Goal: Task Accomplishment & Management: Manage account settings

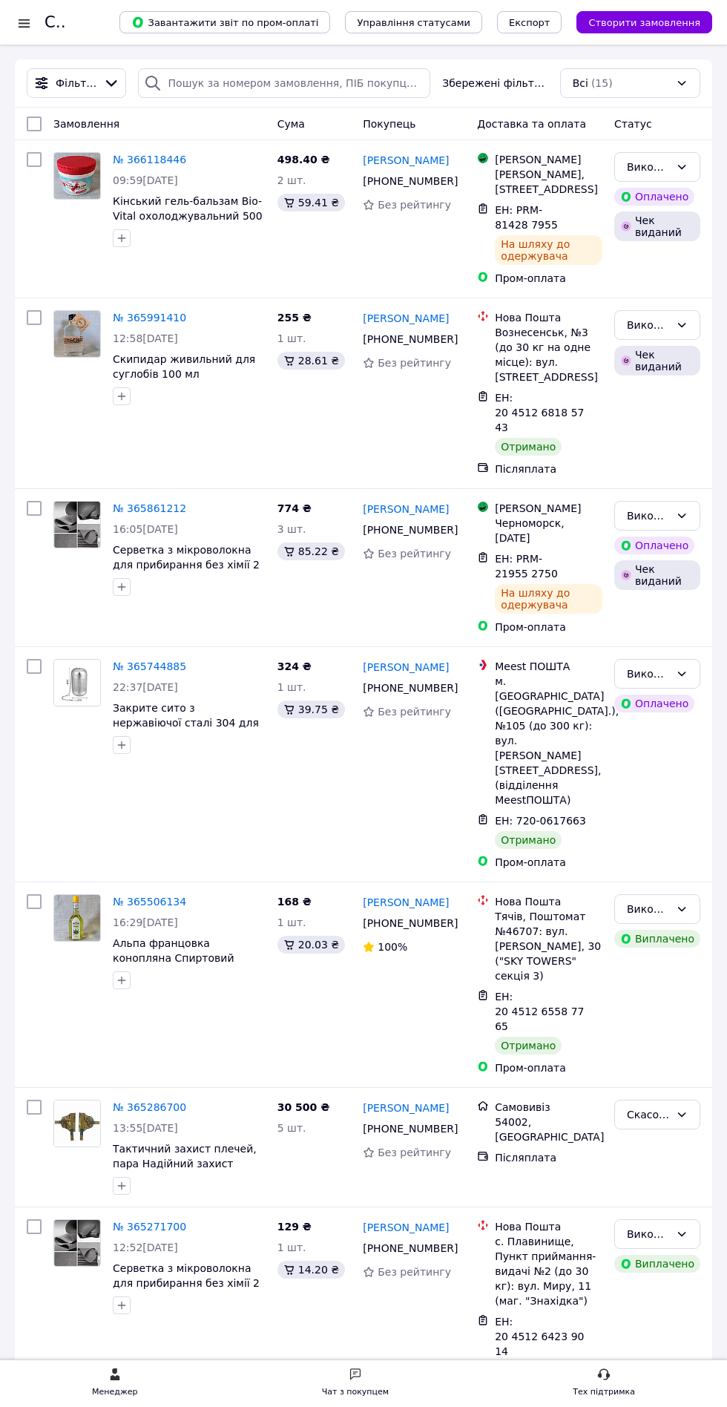
click at [142, 660] on link "№ 365744885" at bounding box center [149, 666] width 73 height 12
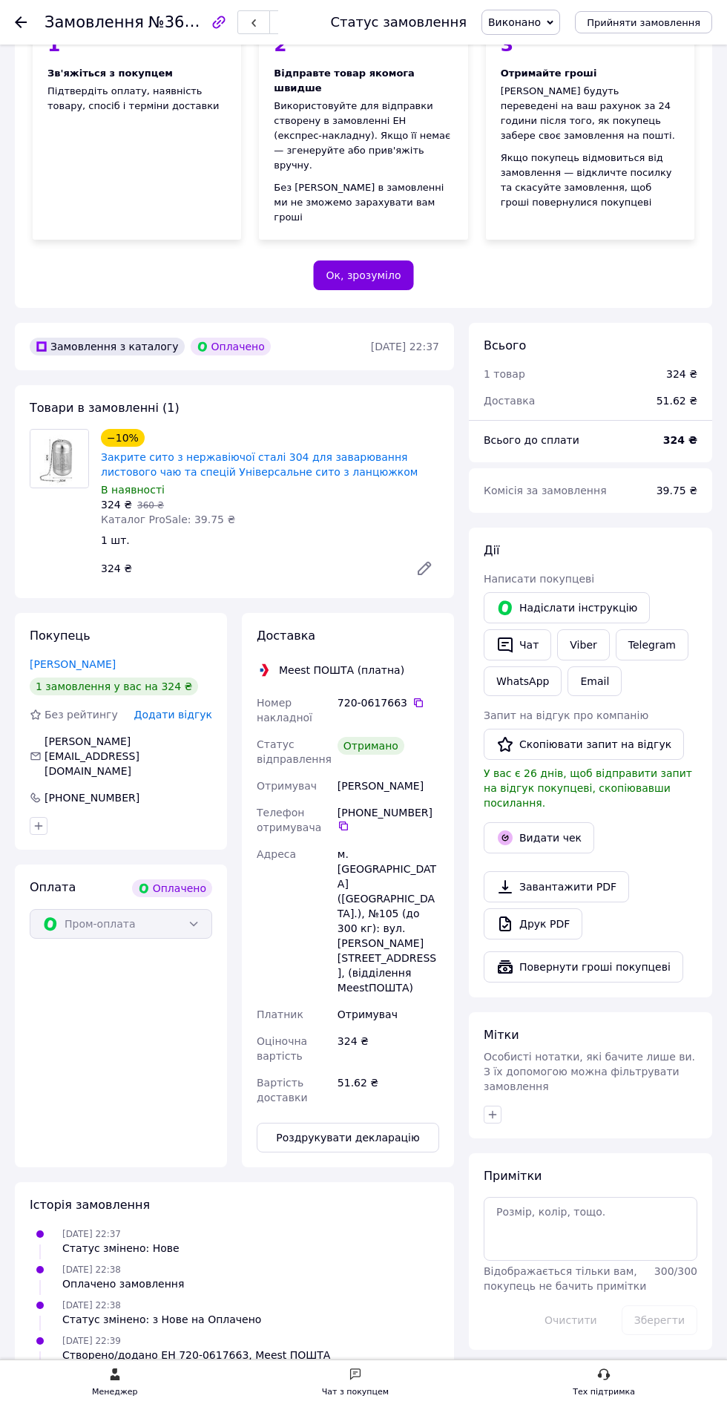
scroll to position [243, 0]
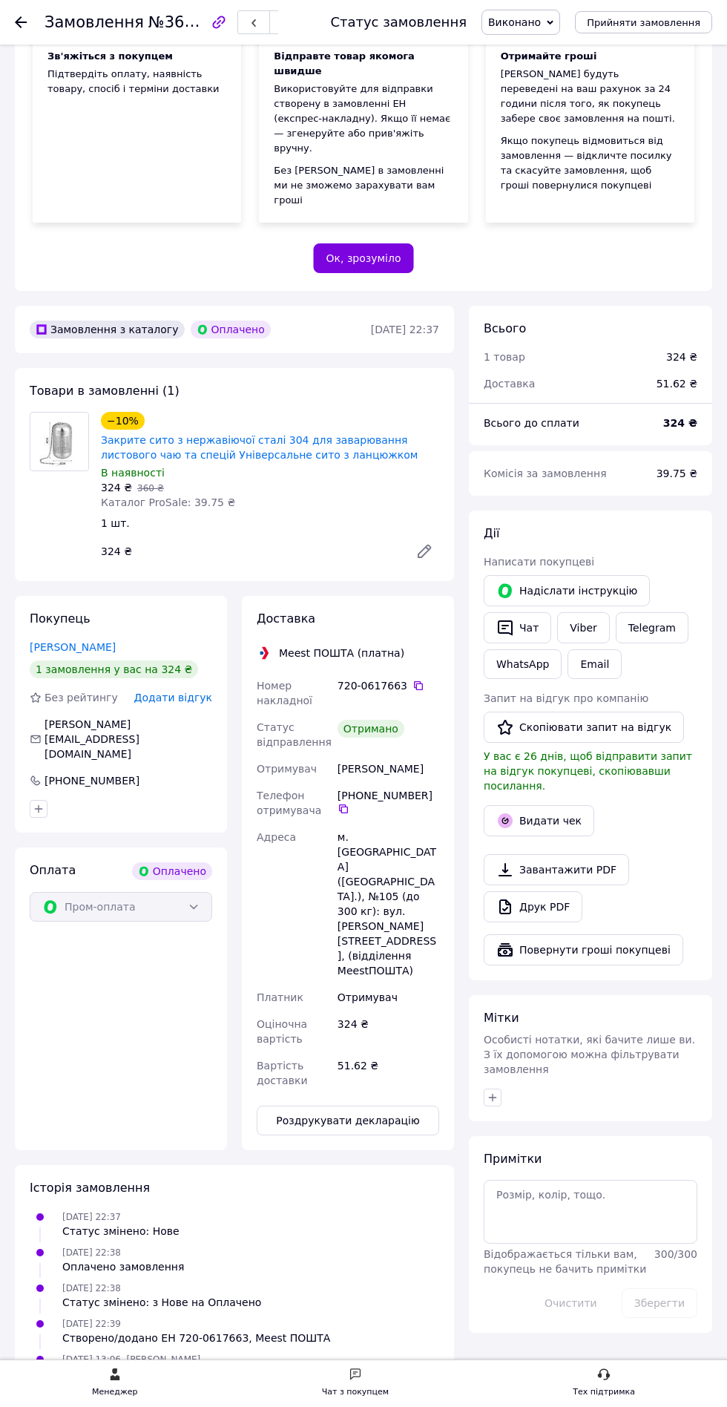
click at [627, 743] on button "Скопіювати запит на відгук" at bounding box center [584, 726] width 200 height 31
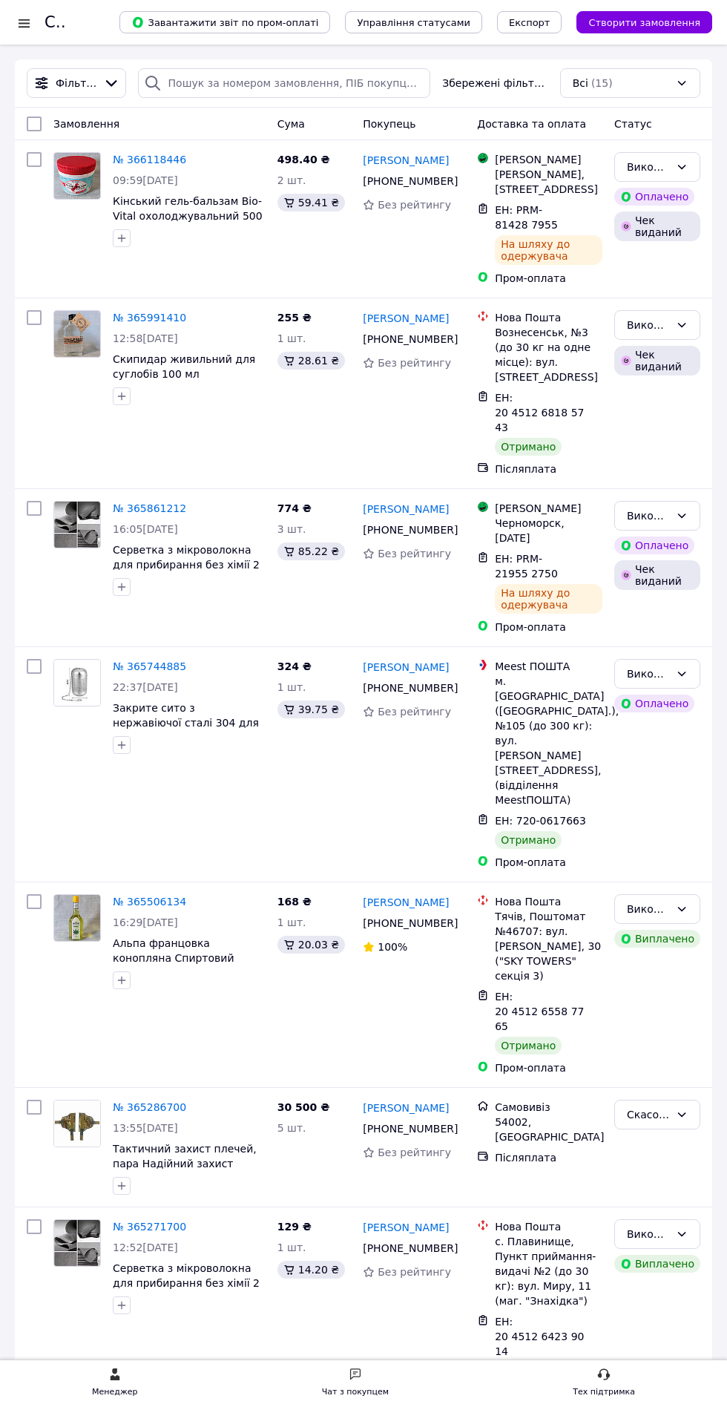
click at [24, 22] on div at bounding box center [24, 23] width 19 height 15
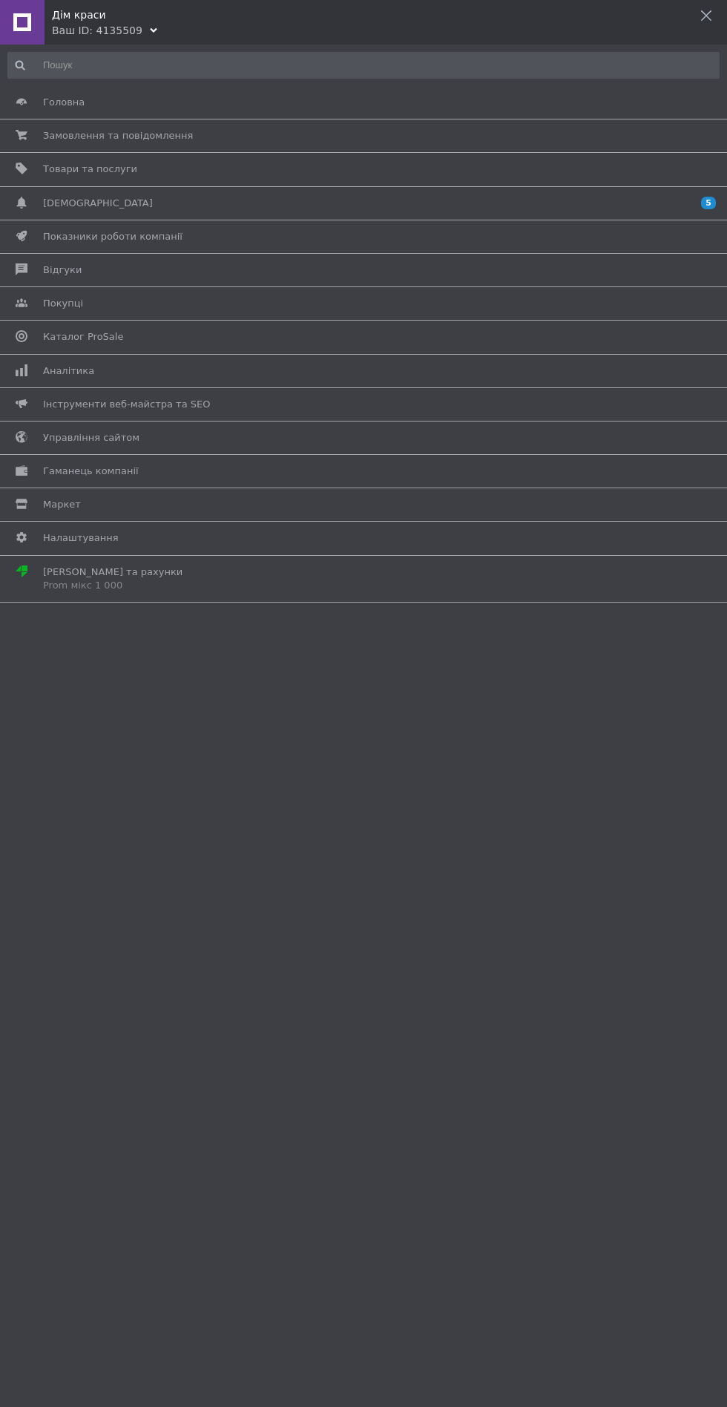
click at [70, 272] on span "Відгуки" at bounding box center [62, 269] width 39 height 13
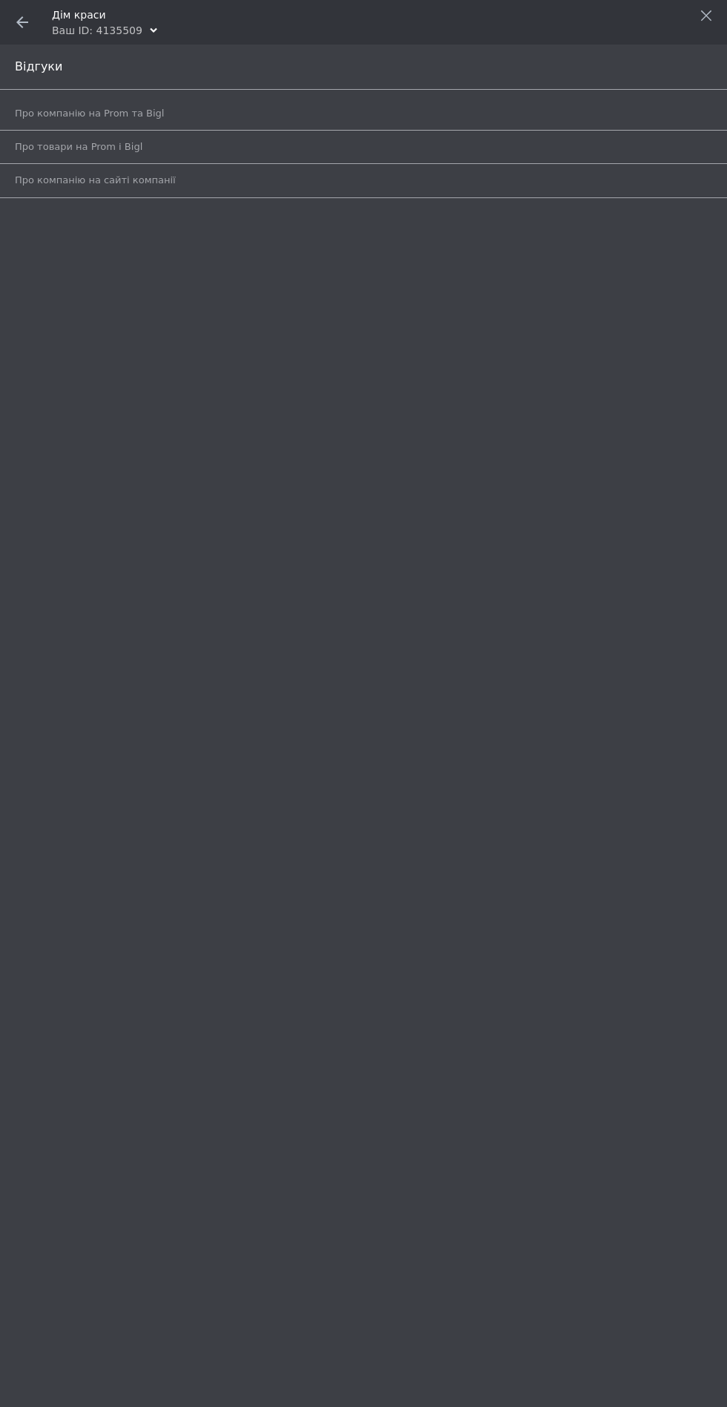
click at [39, 107] on span "Про компанію на Prom та Bigl" at bounding box center [89, 113] width 149 height 13
